Goal: Obtain resource: Download file/media

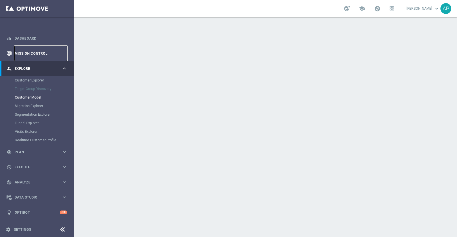
click at [40, 49] on link "Mission Control" at bounding box center [41, 53] width 53 height 15
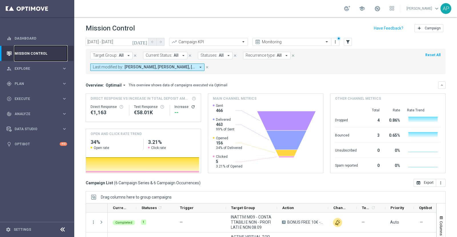
click at [39, 52] on link "Mission Control" at bounding box center [41, 53] width 53 height 15
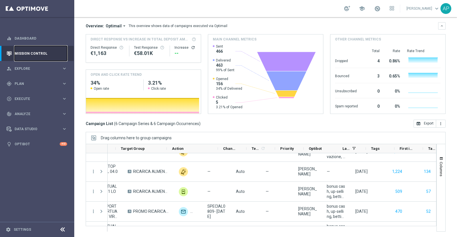
scroll to position [0, 164]
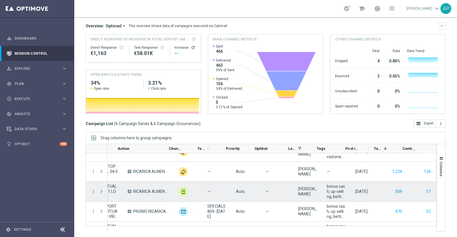
click at [394, 192] on button "509" at bounding box center [398, 191] width 8 height 7
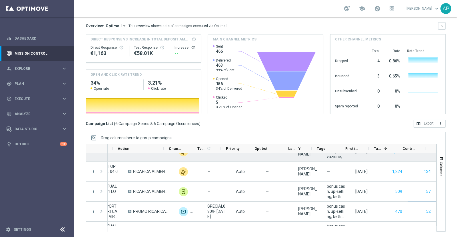
scroll to position [0, 0]
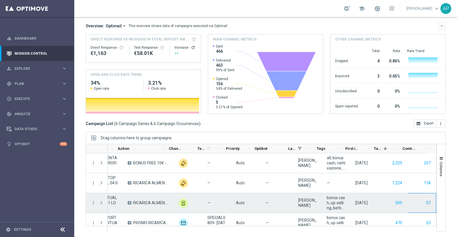
click at [425, 204] on button "57" at bounding box center [428, 203] width 6 height 7
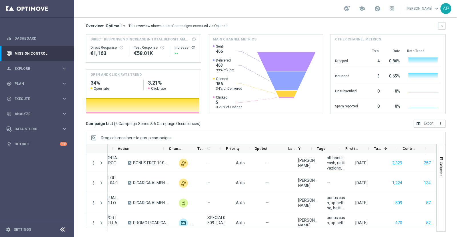
click at [395, 223] on div "470" at bounding box center [393, 223] width 29 height 20
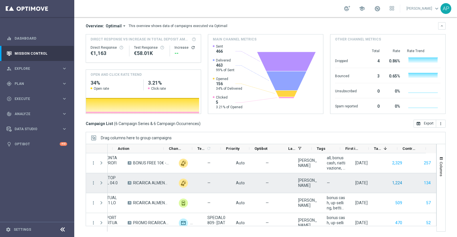
click at [391, 184] on button "1,224" at bounding box center [396, 183] width 11 height 7
click at [423, 184] on button "134" at bounding box center [427, 183] width 8 height 7
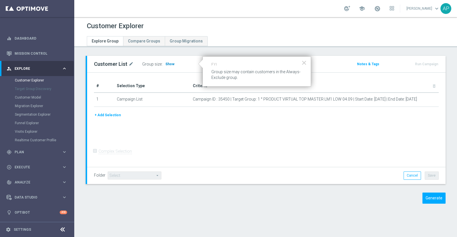
click at [168, 63] on span "Show" at bounding box center [169, 64] width 9 height 4
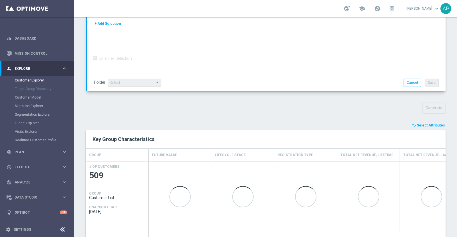
scroll to position [153, 0]
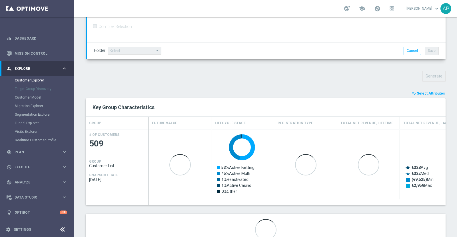
click at [427, 92] on span "Select Attributes" at bounding box center [430, 94] width 28 height 4
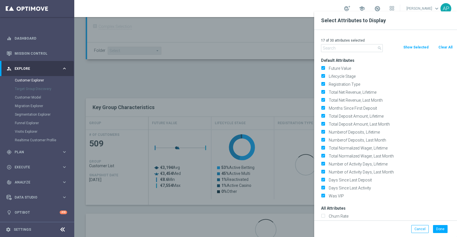
click at [446, 46] on button "Clear All" at bounding box center [444, 47] width 15 height 6
checkbox input "false"
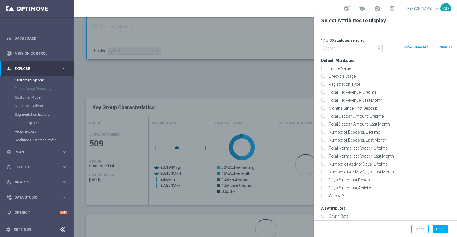
checkbox input "false"
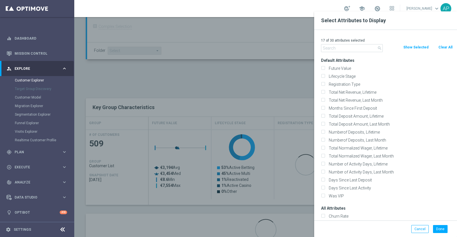
checkbox input "false"
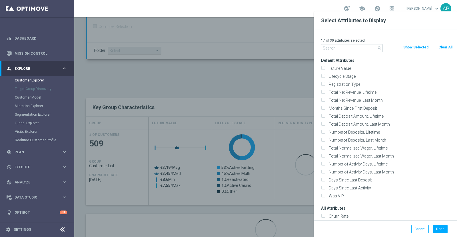
checkbox input "false"
click at [350, 48] on input "text" at bounding box center [352, 48] width 62 height 8
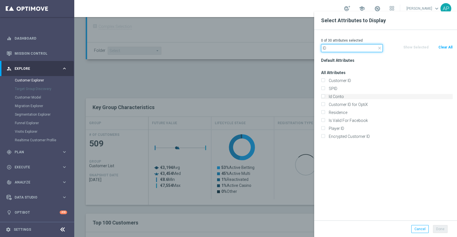
type input "ID"
click at [335, 96] on label "Id Conto" at bounding box center [389, 96] width 126 height 5
click at [324, 96] on input "Id Conto" at bounding box center [323, 98] width 4 height 4
checkbox input "true"
click at [439, 227] on button "Done" at bounding box center [440, 229] width 15 height 8
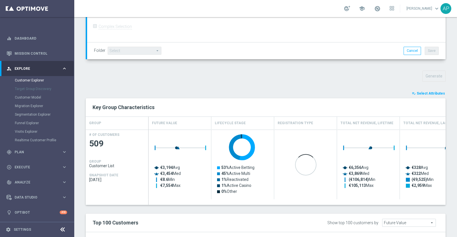
type input "Search"
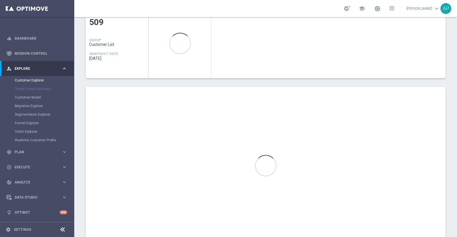
scroll to position [295, 0]
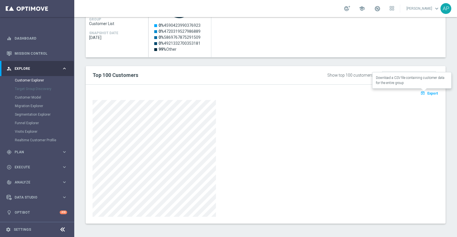
click at [428, 92] on span "Export" at bounding box center [432, 94] width 11 height 4
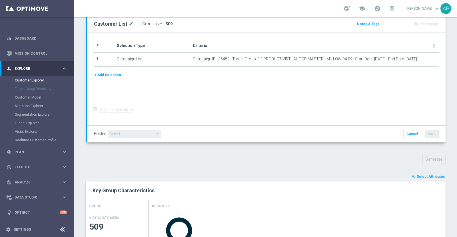
scroll to position [46, 0]
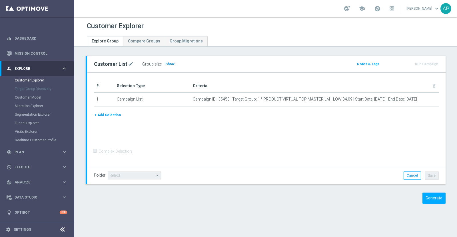
click at [168, 61] on h3 "Show" at bounding box center [170, 64] width 10 height 6
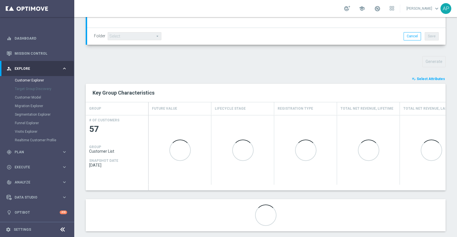
scroll to position [175, 0]
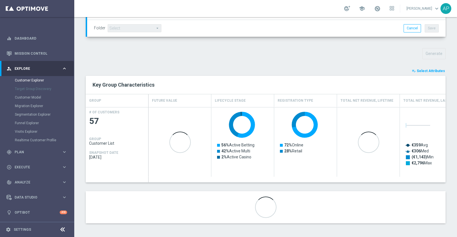
click at [425, 71] on span "Select Attributes" at bounding box center [430, 71] width 28 height 4
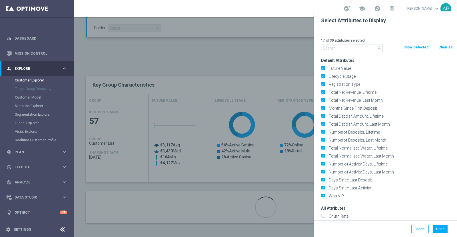
click at [440, 46] on button "Clear All" at bounding box center [444, 47] width 15 height 6
checkbox input "false"
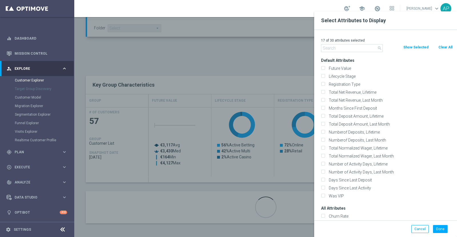
checkbox input "false"
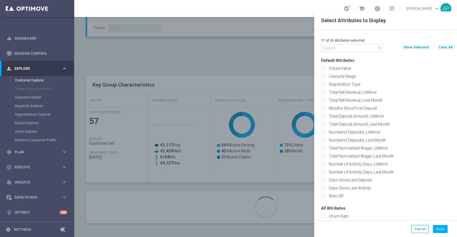
checkbox input "false"
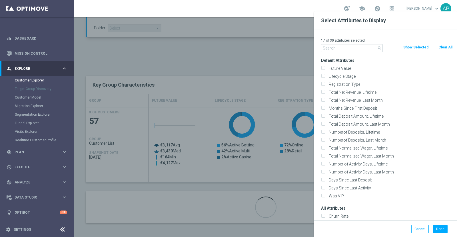
checkbox input "false"
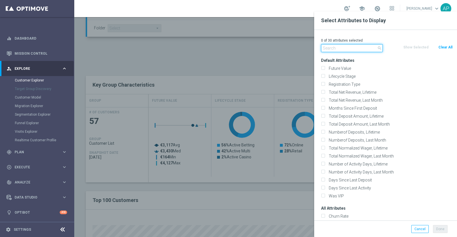
click at [354, 48] on input "text" at bounding box center [352, 48] width 62 height 8
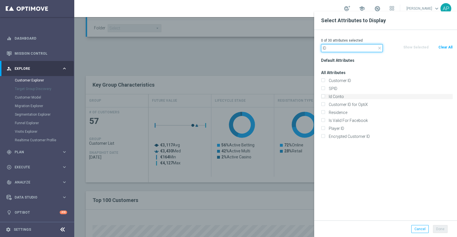
type input "ID"
click at [334, 96] on label "Id Conto" at bounding box center [389, 96] width 126 height 5
click at [324, 96] on input "Id Conto" at bounding box center [323, 98] width 4 height 4
checkbox input "true"
click at [437, 228] on button "Done" at bounding box center [440, 229] width 15 height 8
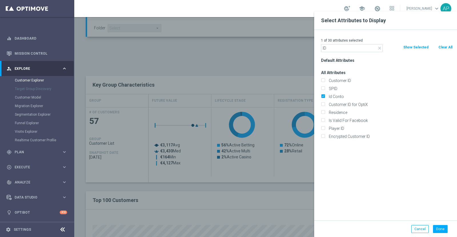
type input "Search"
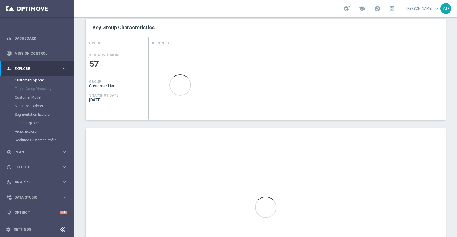
scroll to position [282, 0]
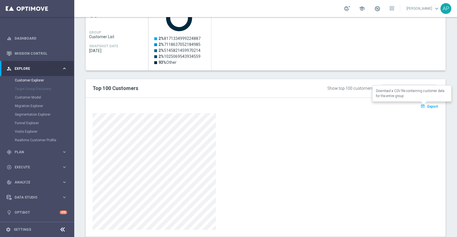
click at [428, 105] on span "Export" at bounding box center [432, 107] width 11 height 4
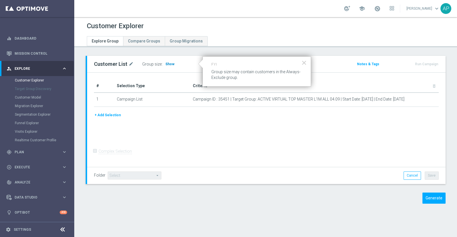
click at [168, 62] on span "Show" at bounding box center [169, 64] width 9 height 4
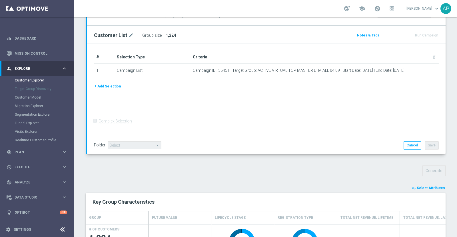
scroll to position [71, 0]
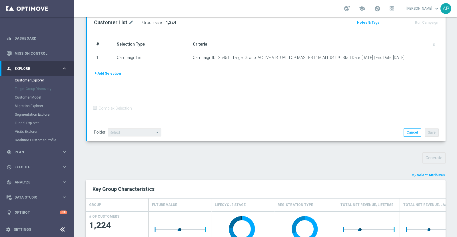
drag, startPoint x: 430, startPoint y: 174, endPoint x: 402, endPoint y: 140, distance: 43.7
click at [431, 174] on span "Select Attributes" at bounding box center [430, 176] width 28 height 4
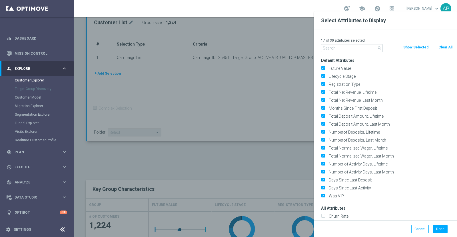
click at [444, 45] on button "Clear All" at bounding box center [444, 47] width 15 height 6
checkbox input "false"
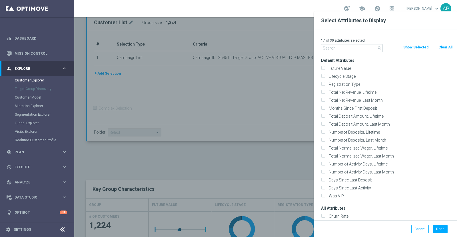
checkbox input "false"
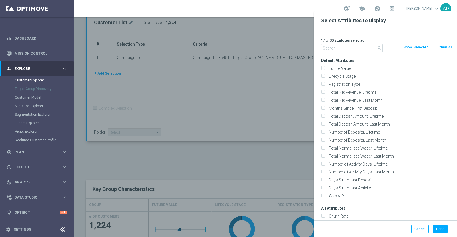
checkbox input "false"
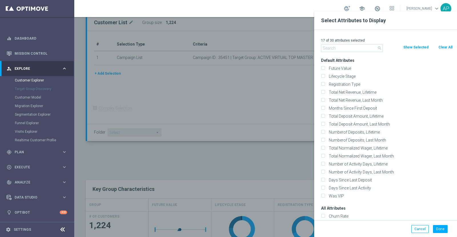
checkbox input "false"
click at [359, 48] on input "text" at bounding box center [352, 48] width 62 height 8
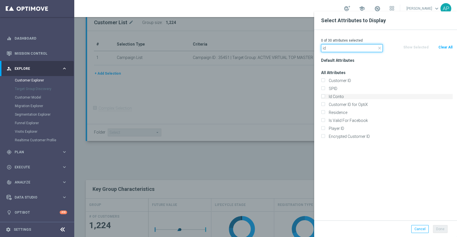
type input "id"
click at [335, 97] on label "Id Conto" at bounding box center [389, 96] width 126 height 5
click at [324, 97] on input "Id Conto" at bounding box center [323, 98] width 4 height 4
checkbox input "true"
click at [437, 228] on button "Done" at bounding box center [440, 229] width 15 height 8
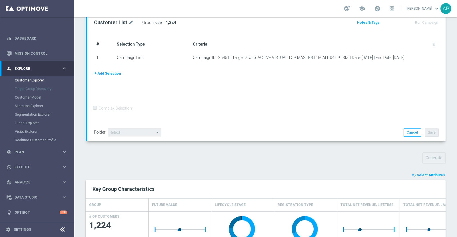
type input "Search"
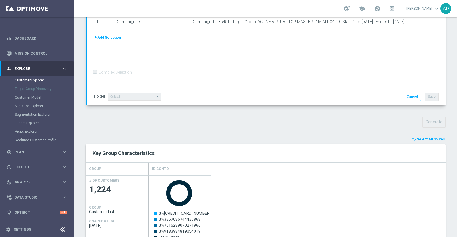
scroll to position [249, 0]
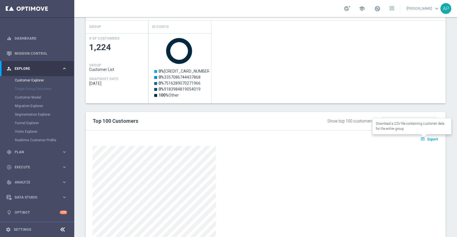
click at [427, 139] on span "Export" at bounding box center [432, 140] width 11 height 4
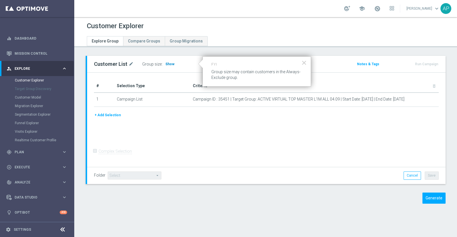
click at [165, 64] on span "Show" at bounding box center [169, 64] width 9 height 4
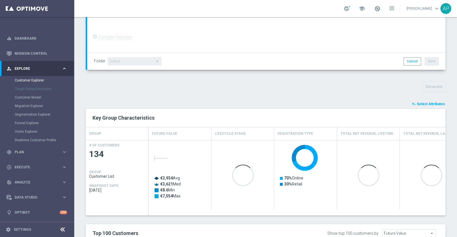
scroll to position [71, 0]
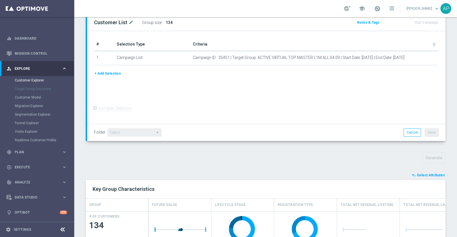
click at [423, 174] on span "Select Attributes" at bounding box center [430, 176] width 28 height 4
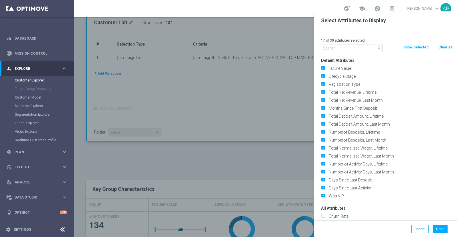
click at [445, 46] on button "Clear All" at bounding box center [444, 47] width 15 height 6
checkbox input "false"
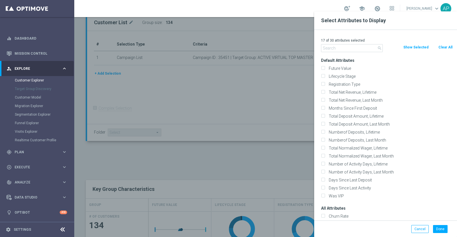
checkbox input "false"
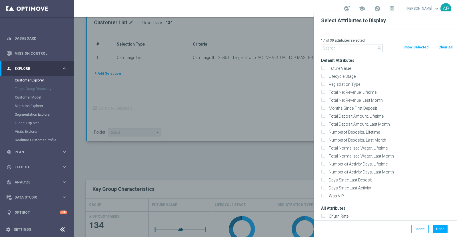
checkbox input "false"
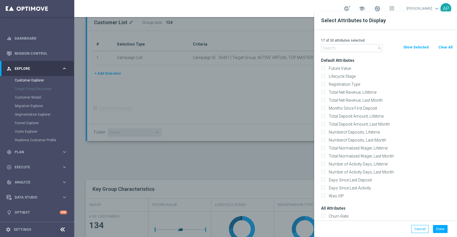
checkbox input "false"
click at [357, 47] on input "text" at bounding box center [352, 48] width 62 height 8
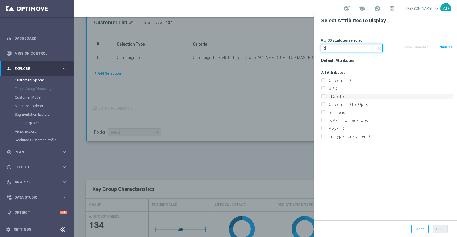
type input "id"
click at [338, 97] on label "Id Conto" at bounding box center [389, 96] width 126 height 5
click at [324, 97] on input "Id Conto" at bounding box center [323, 98] width 4 height 4
checkbox input "true"
click at [438, 229] on button "Done" at bounding box center [440, 229] width 15 height 8
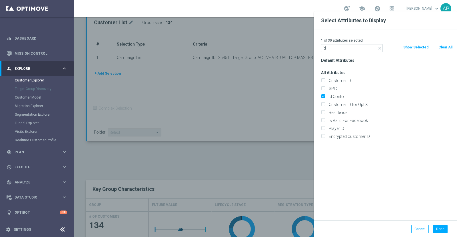
type input "Search"
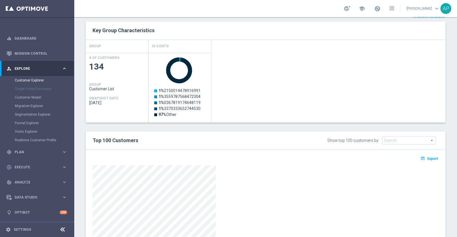
scroll to position [285, 0]
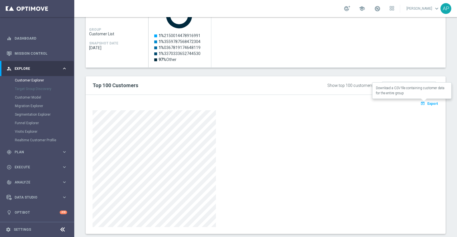
click at [428, 104] on span "Export" at bounding box center [432, 104] width 11 height 4
